Goal: Task Accomplishment & Management: Manage account settings

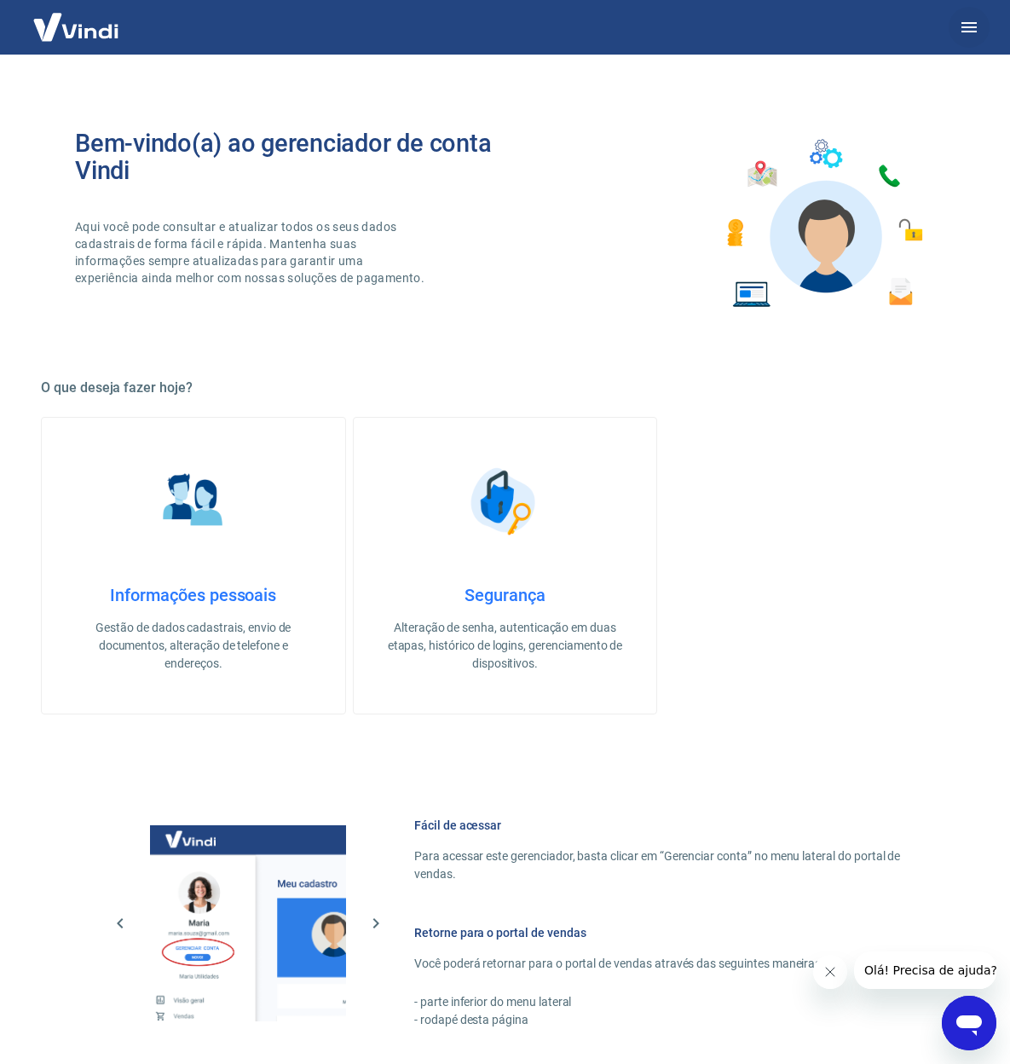
click at [979, 25] on icon "button" at bounding box center [969, 27] width 20 height 20
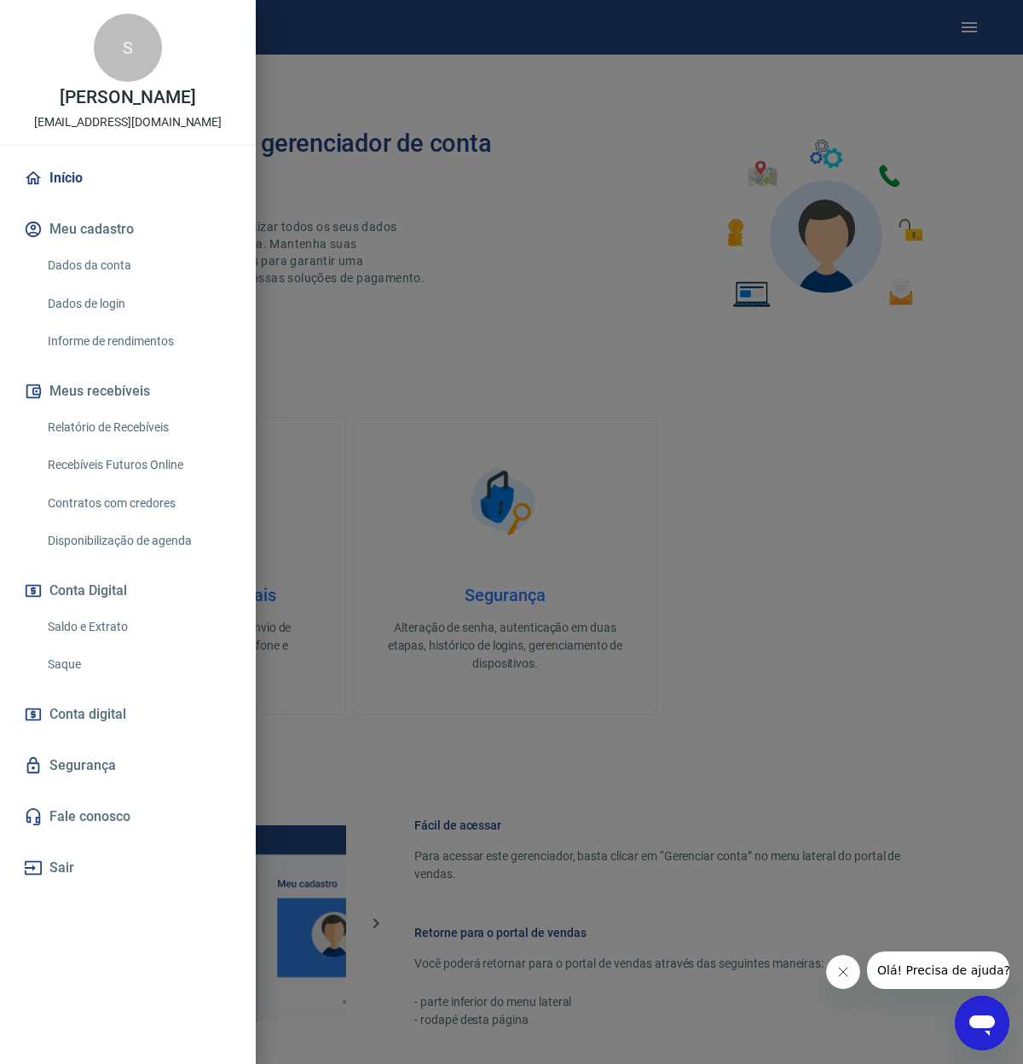
click at [72, 666] on link "Saque" at bounding box center [138, 664] width 194 height 35
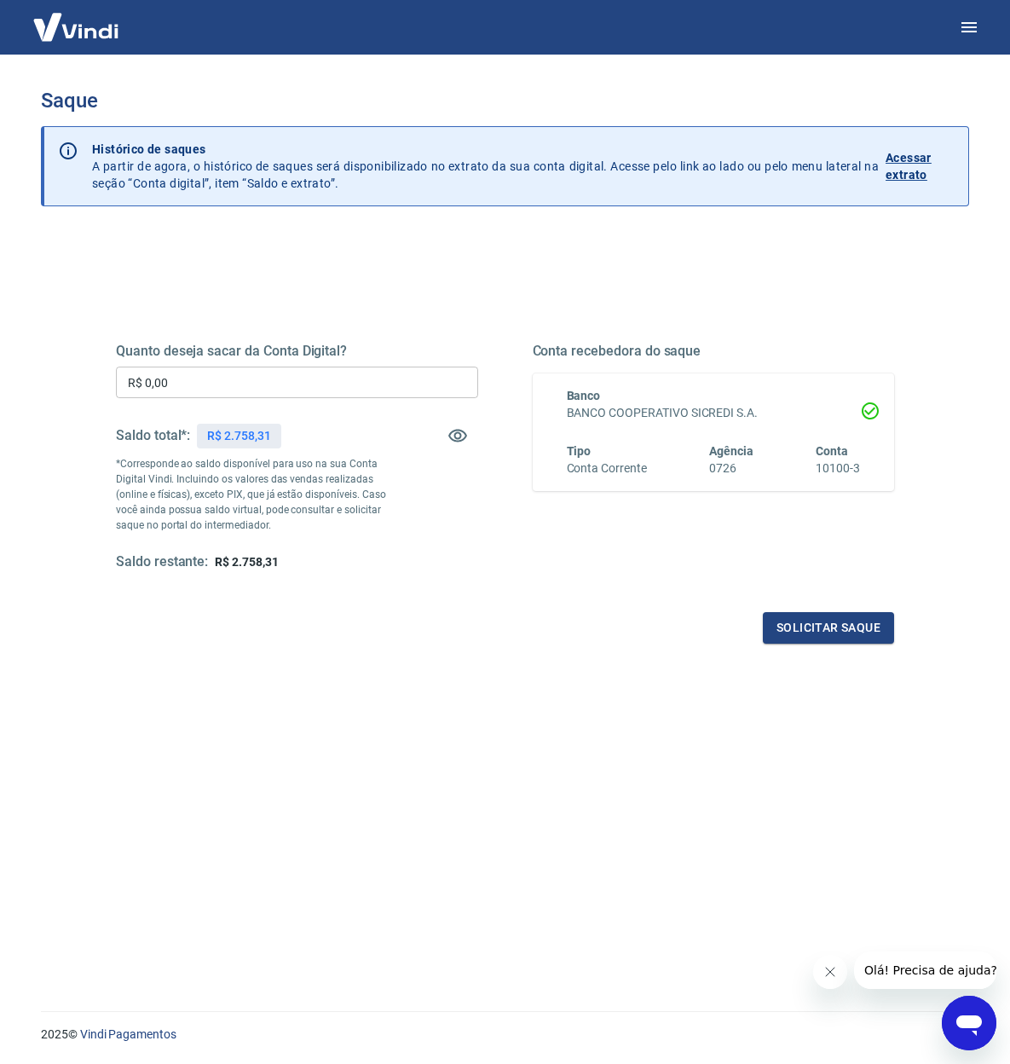
click at [222, 387] on input "R$ 0,00" at bounding box center [297, 383] width 362 height 32
type input "R$ 2.700,00"
click at [821, 633] on button "Solicitar saque" at bounding box center [828, 628] width 131 height 32
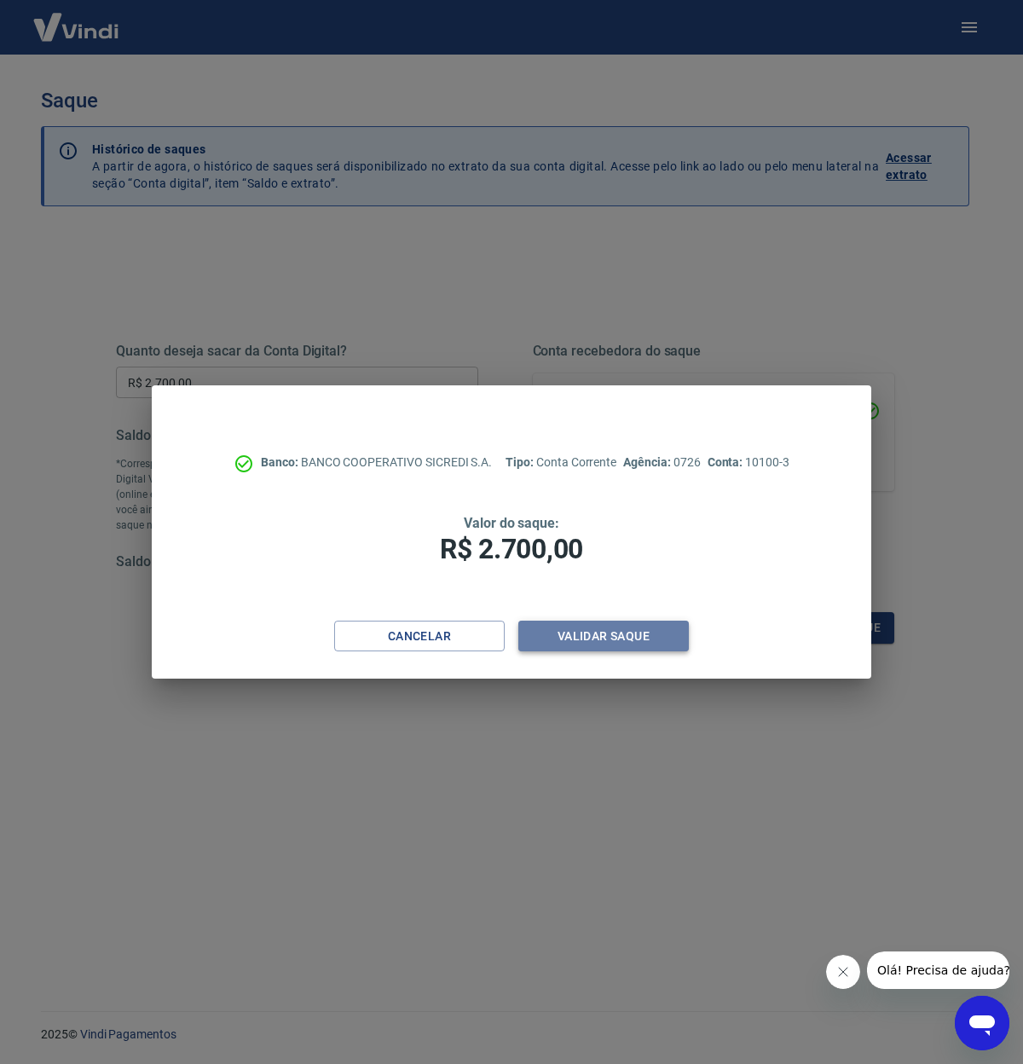
click at [605, 632] on button "Validar saque" at bounding box center [603, 637] width 171 height 32
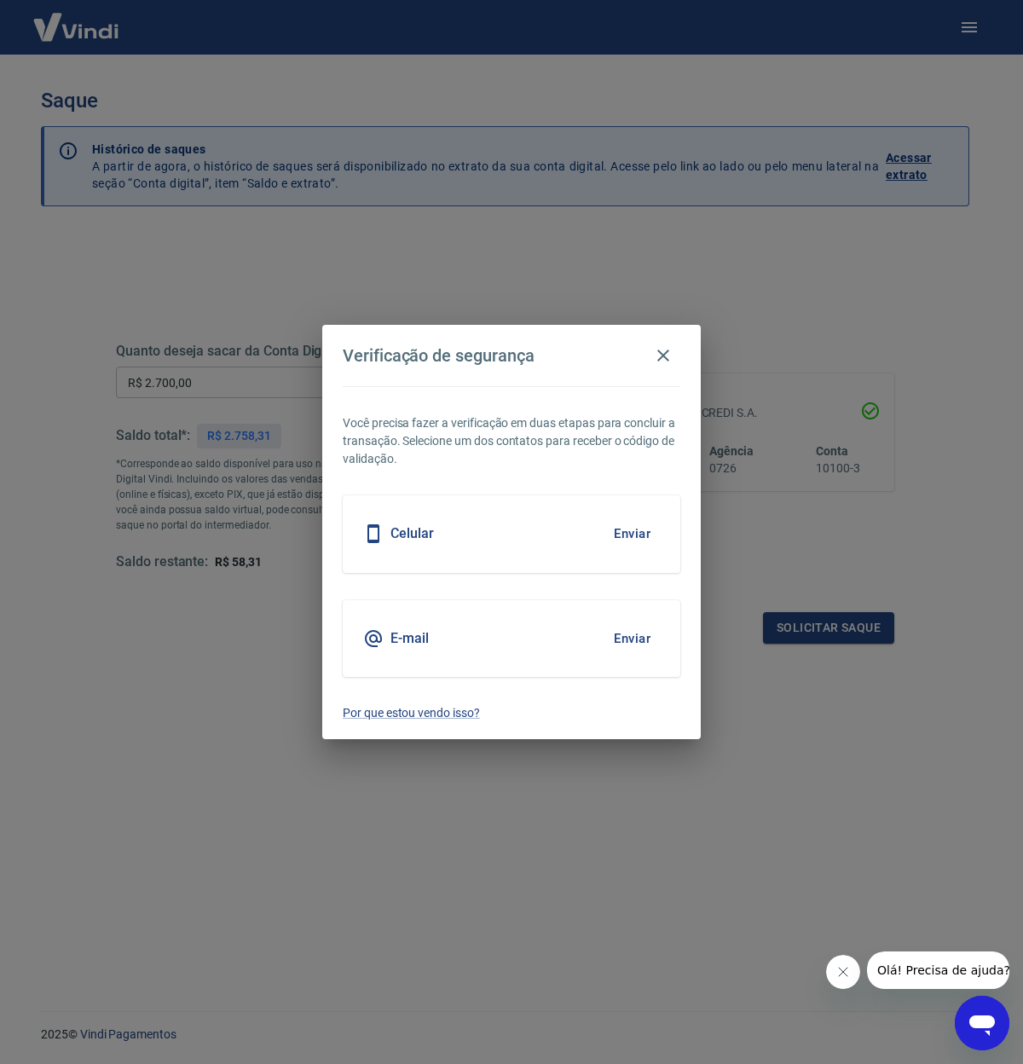
click at [634, 645] on button "Enviar" at bounding box center [631, 639] width 55 height 36
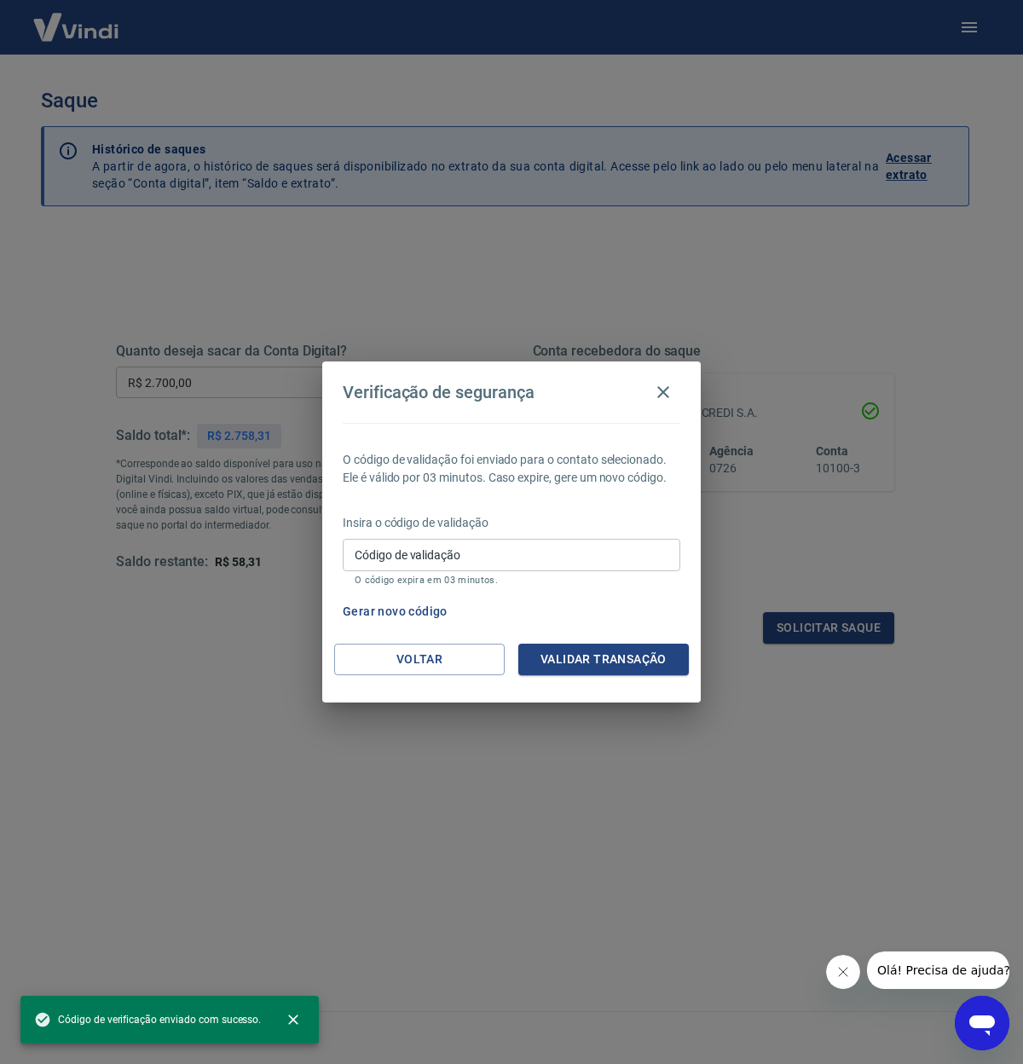
click at [462, 564] on input "Código de validação" at bounding box center [512, 555] width 338 height 32
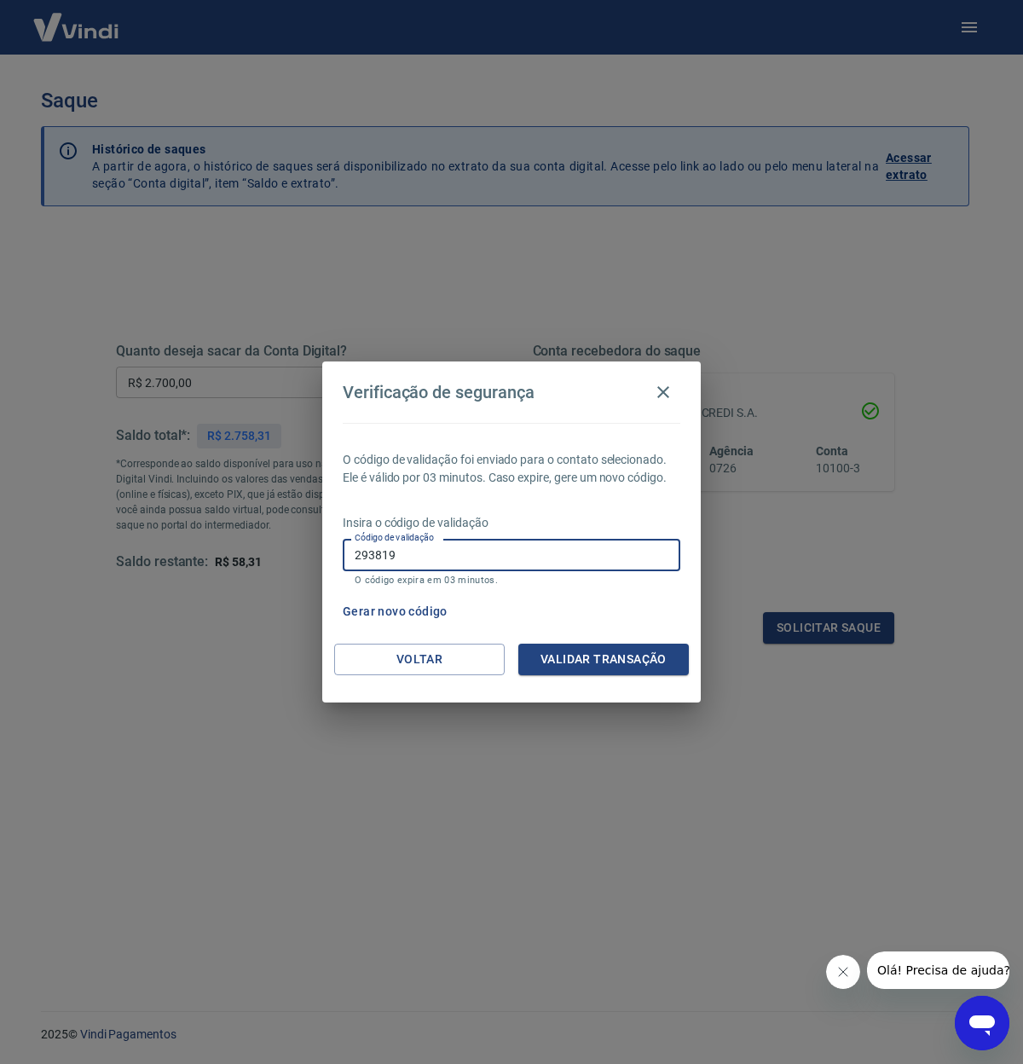
type input "293819"
click at [587, 668] on button "Validar transação" at bounding box center [603, 660] width 171 height 32
